Goal: Task Accomplishment & Management: Complete application form

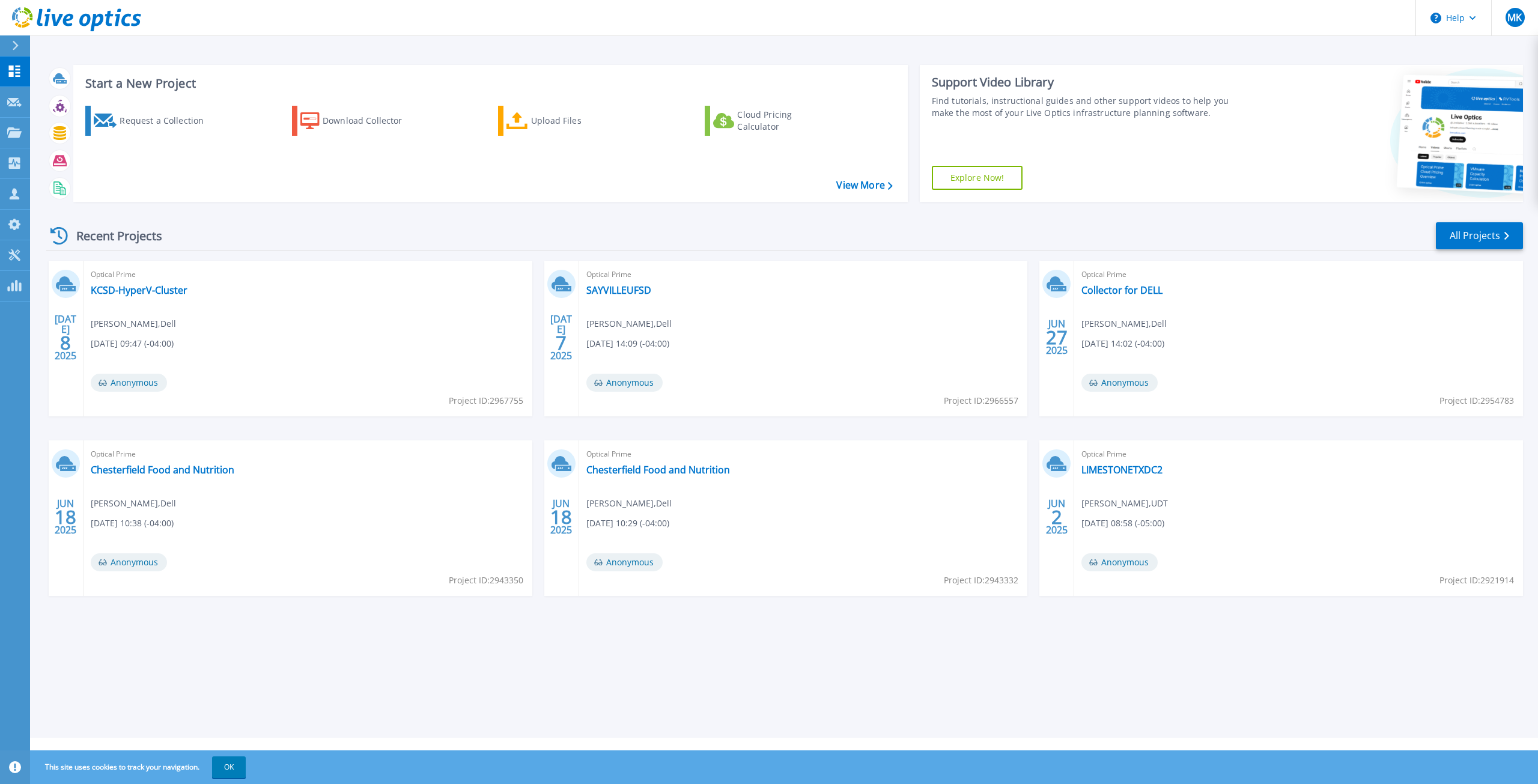
click at [17, 44] on icon at bounding box center [15, 45] width 6 height 10
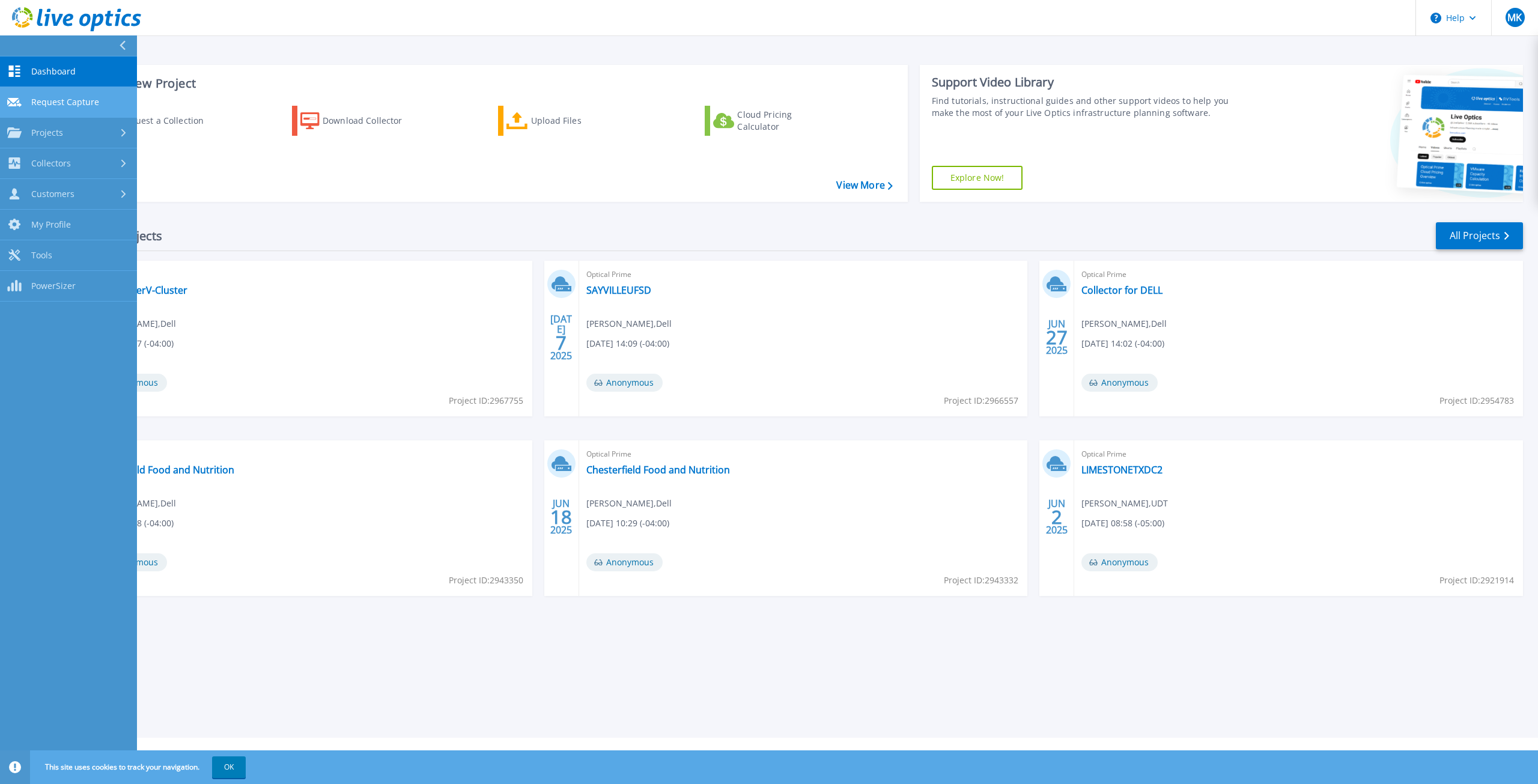
click at [83, 110] on link "Request Capture Request Capture" at bounding box center [68, 102] width 137 height 31
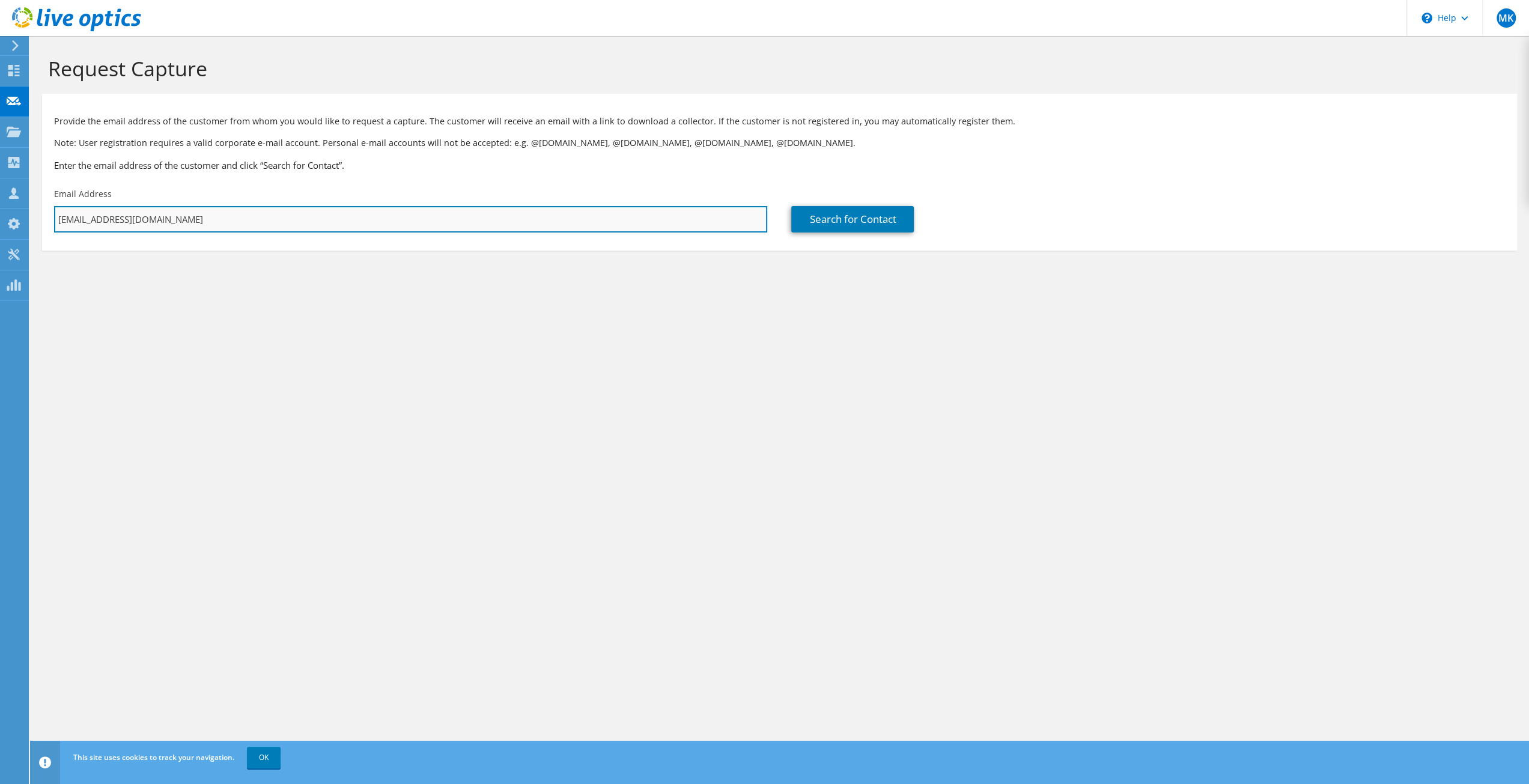
click at [386, 227] on input "[EMAIL_ADDRESS][DOMAIN_NAME]" at bounding box center [410, 219] width 713 height 27
paste input "[EMAIL_ADDRESS][DOMAIN_NAME]"
type input "[EMAIL_ADDRESS][DOMAIN_NAME]"
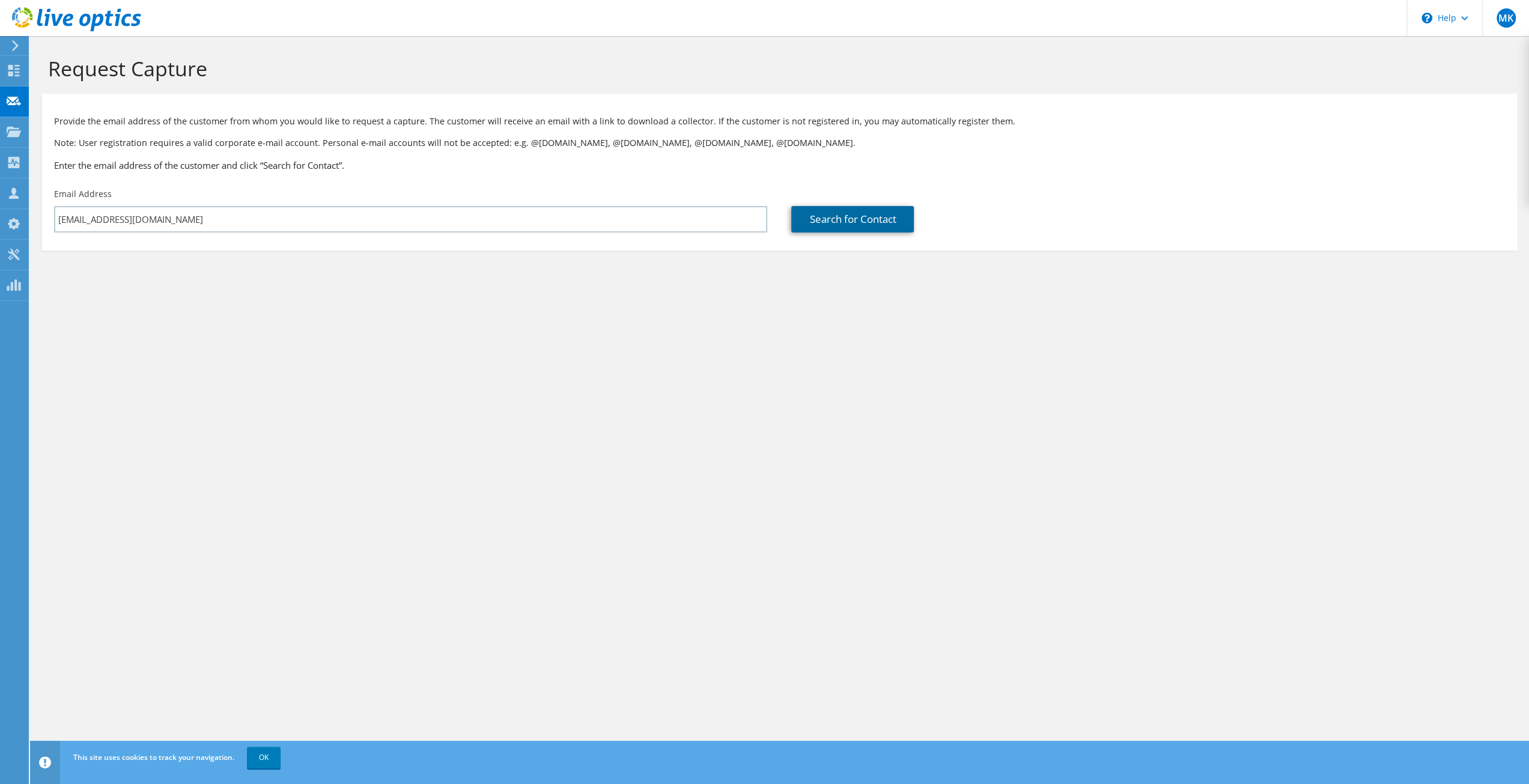
click at [842, 224] on link "Search for Contact" at bounding box center [852, 219] width 123 height 27
type input "City of [PERSON_NAME]"
type input "[PERSON_NAME]"
type input "Champion"
type input "[GEOGRAPHIC_DATA]"
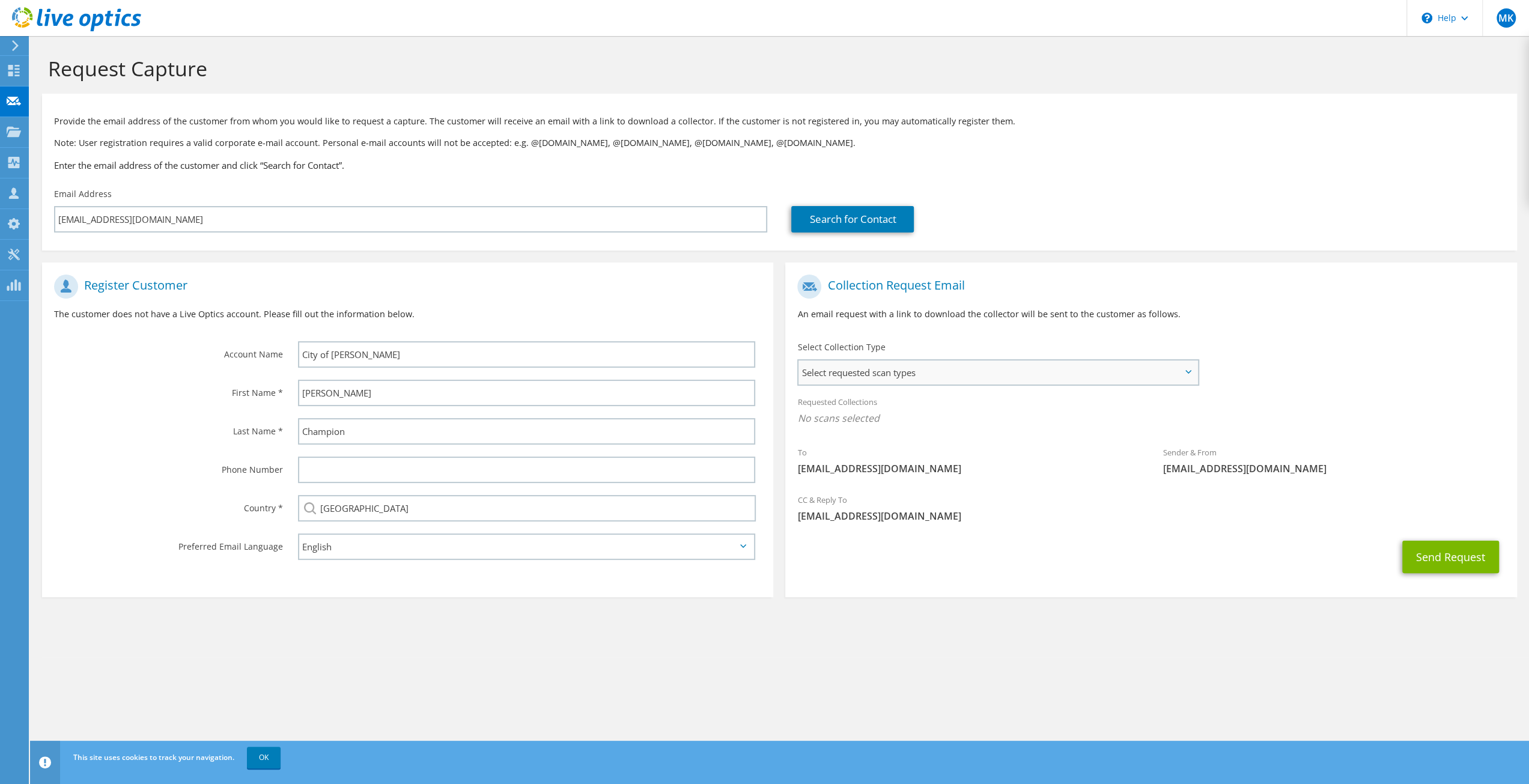
click at [982, 367] on span "Select requested scan types" at bounding box center [997, 372] width 398 height 24
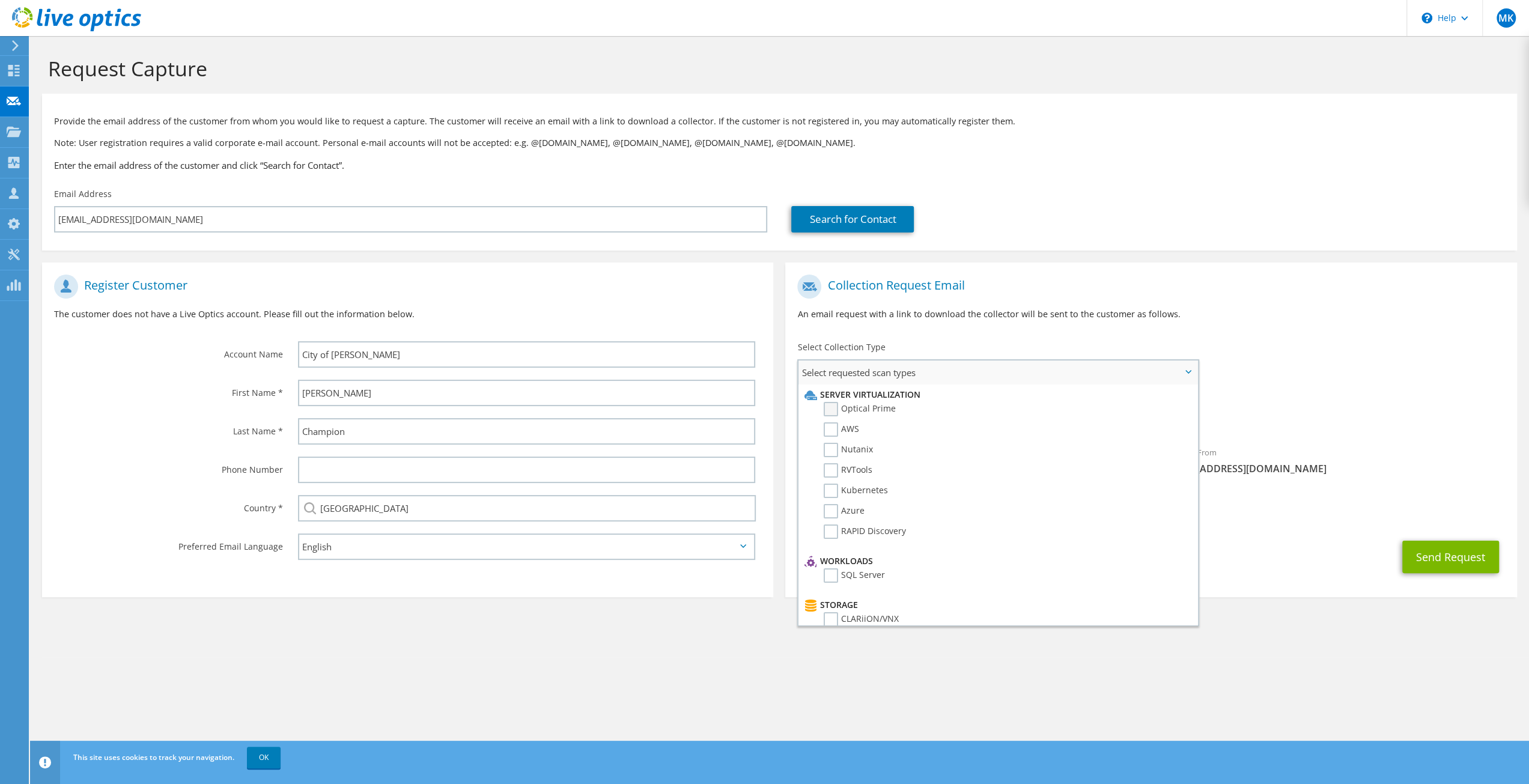
click at [834, 413] on label "Optical Prime" at bounding box center [859, 409] width 72 height 15
click at [0, 0] on input "Optical Prime" at bounding box center [0, 0] width 0 height 0
click at [1342, 531] on div "CC & Reply To [EMAIL_ADDRESS][DOMAIN_NAME]" at bounding box center [1151, 511] width 732 height 41
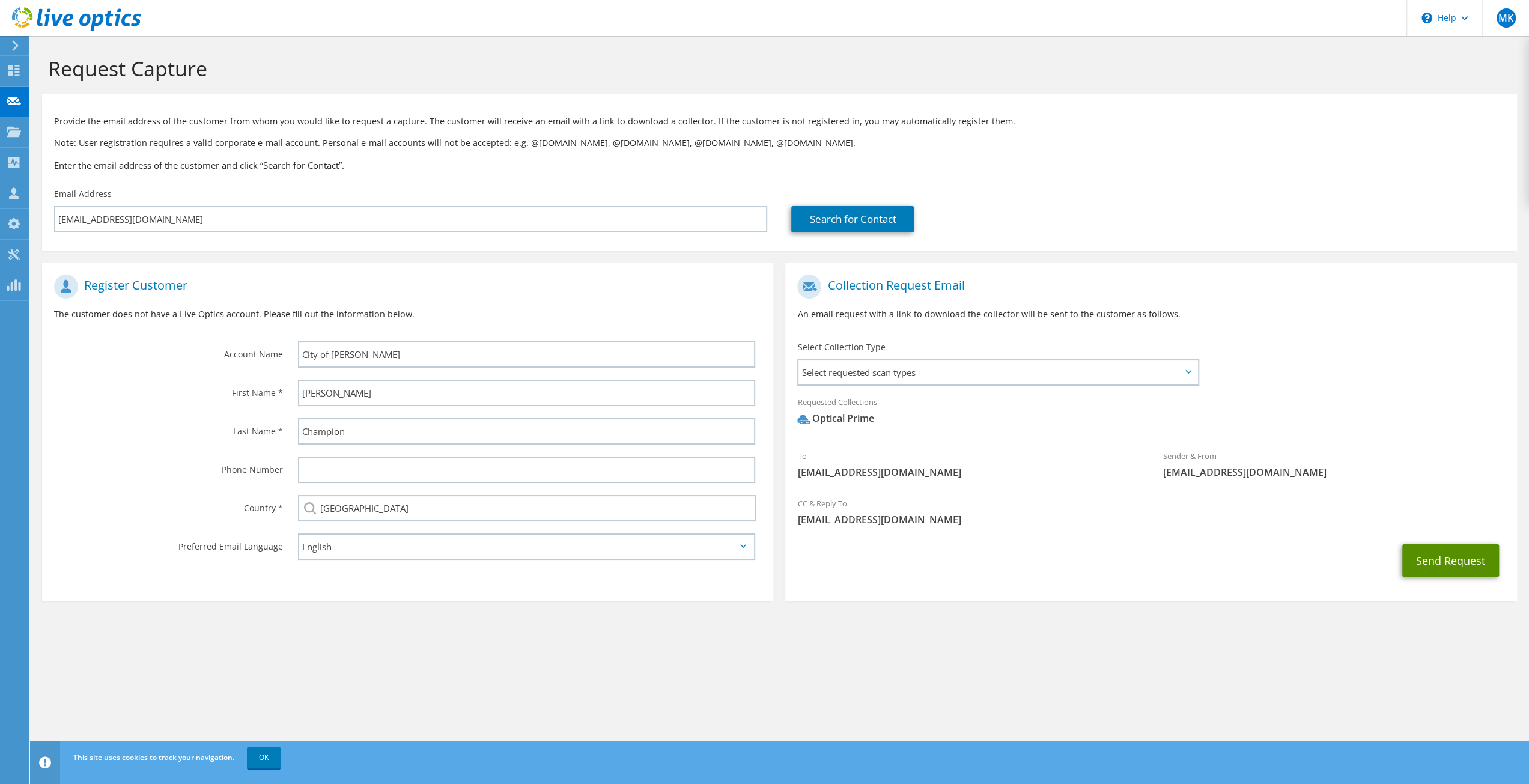
click at [1432, 553] on button "Send Request" at bounding box center [1450, 561] width 97 height 32
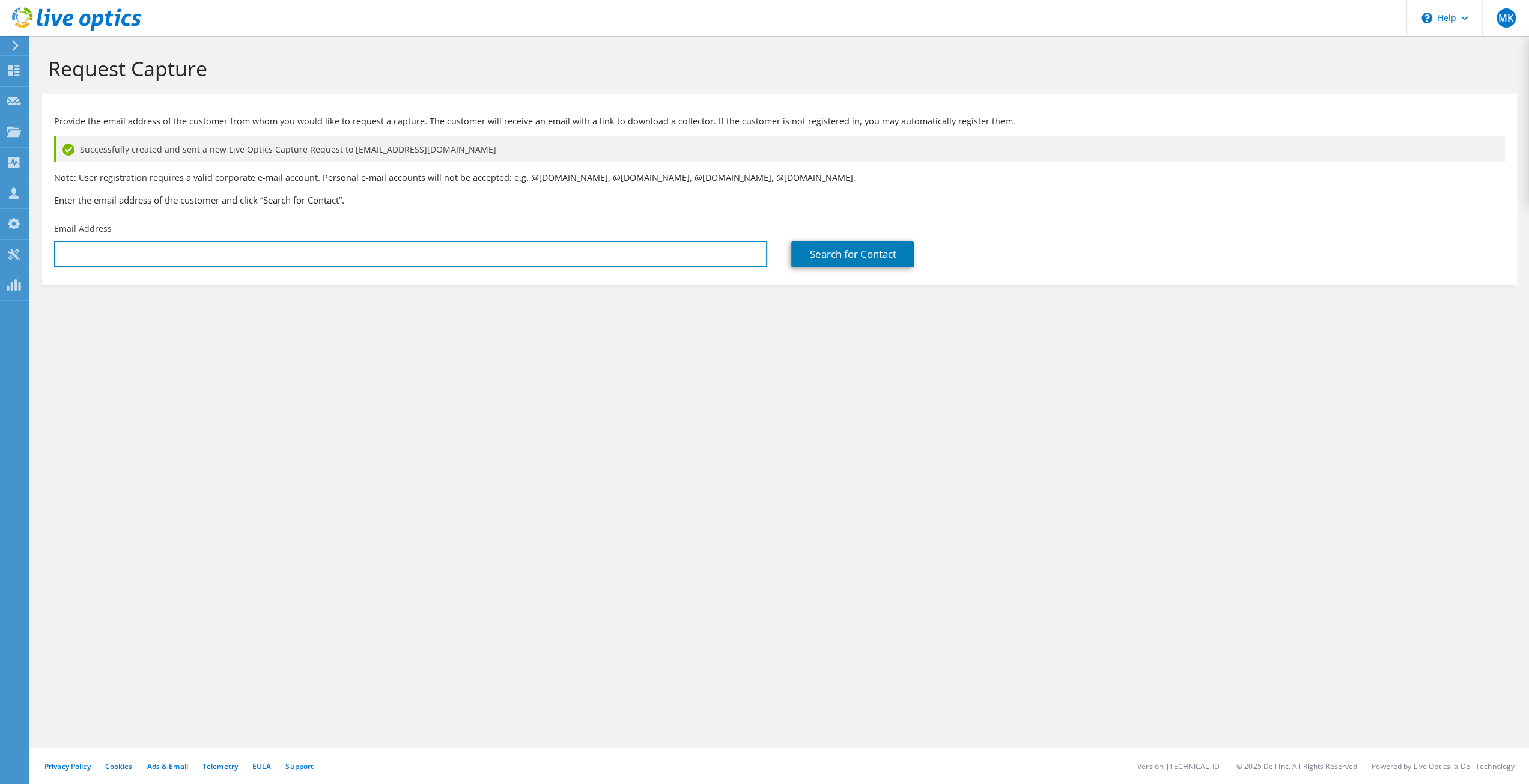
type input "[EMAIL_ADDRESS][DOMAIN_NAME]"
